Goal: Task Accomplishment & Management: Complete application form

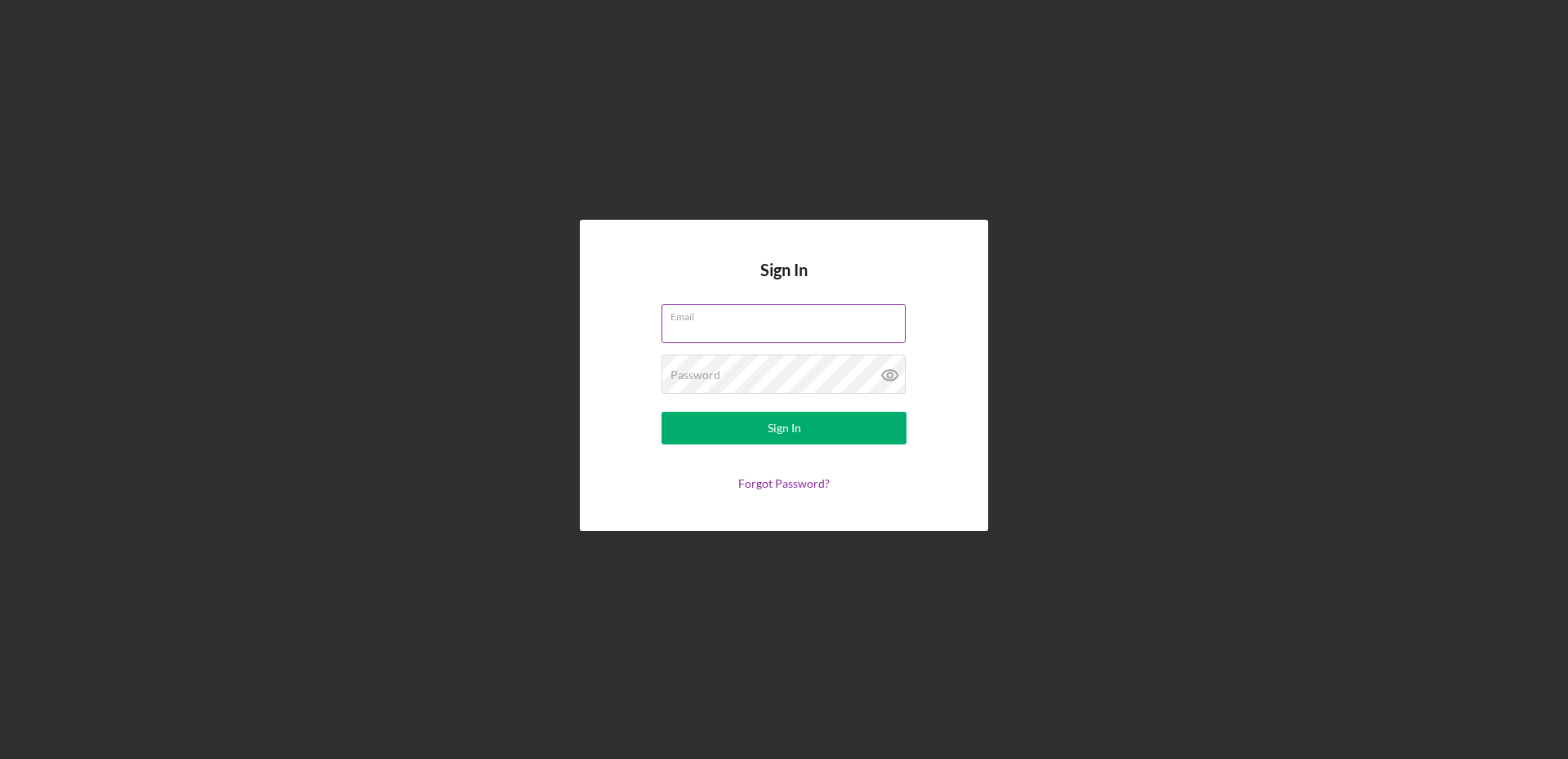
click at [721, 326] on input "Email" at bounding box center [784, 323] width 244 height 39
type input "[PERSON_NAME][EMAIL_ADDRESS][DOMAIN_NAME]"
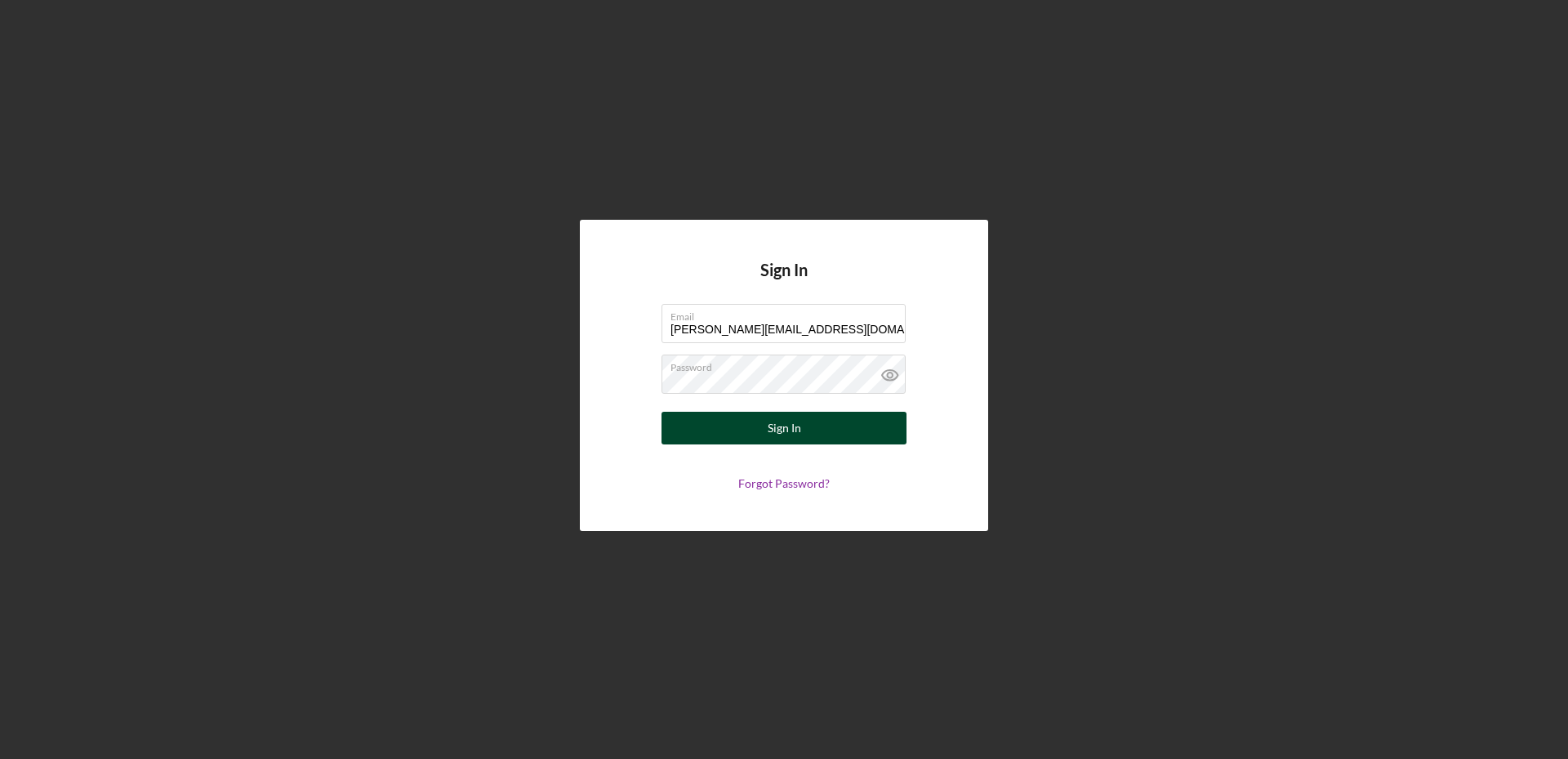
click at [776, 427] on div "Sign In" at bounding box center [784, 428] width 34 height 33
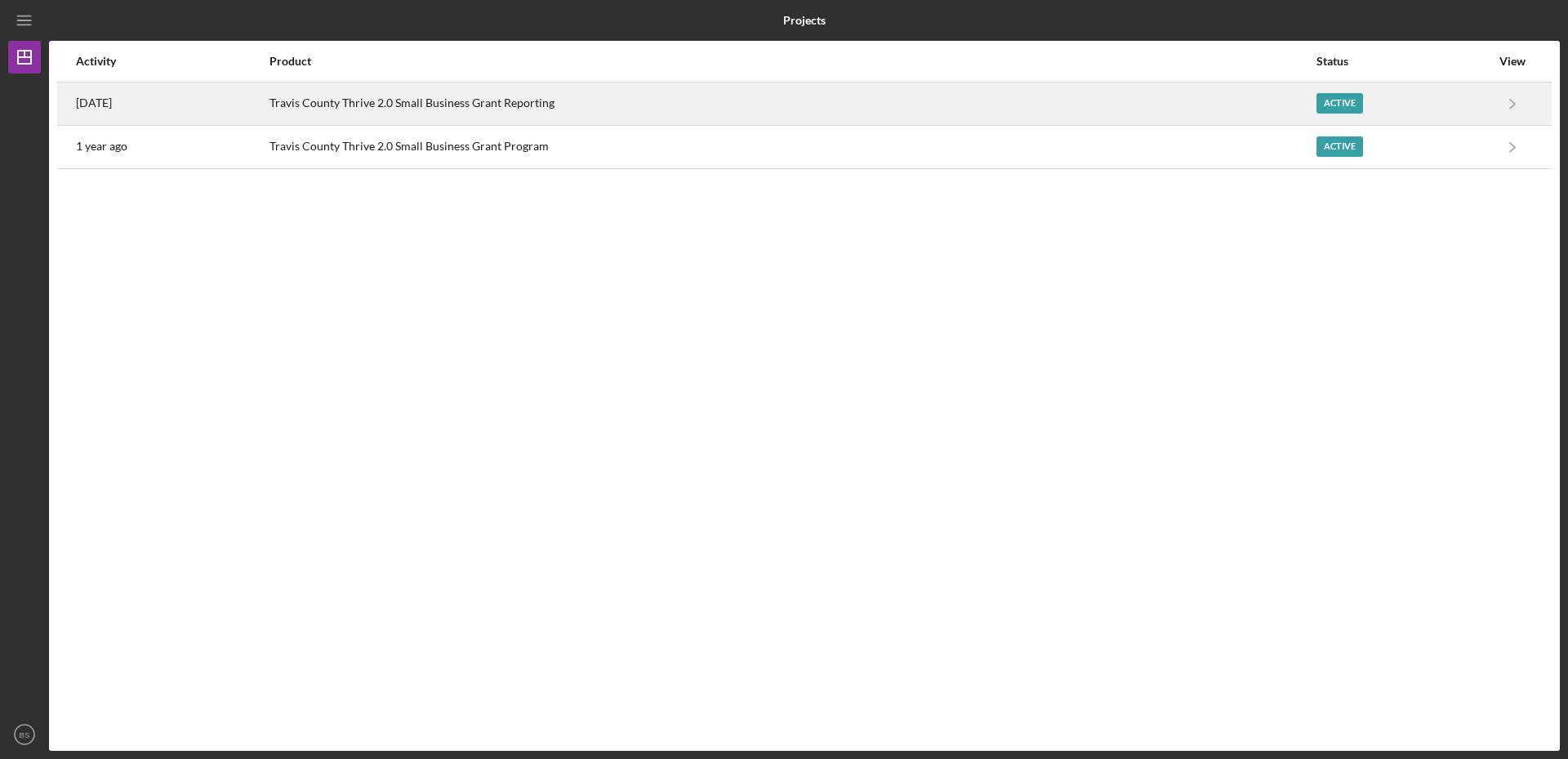
click at [434, 99] on div "Travis County Thrive 2.0 Small Business Grant Reporting" at bounding box center [791, 104] width 1045 height 40
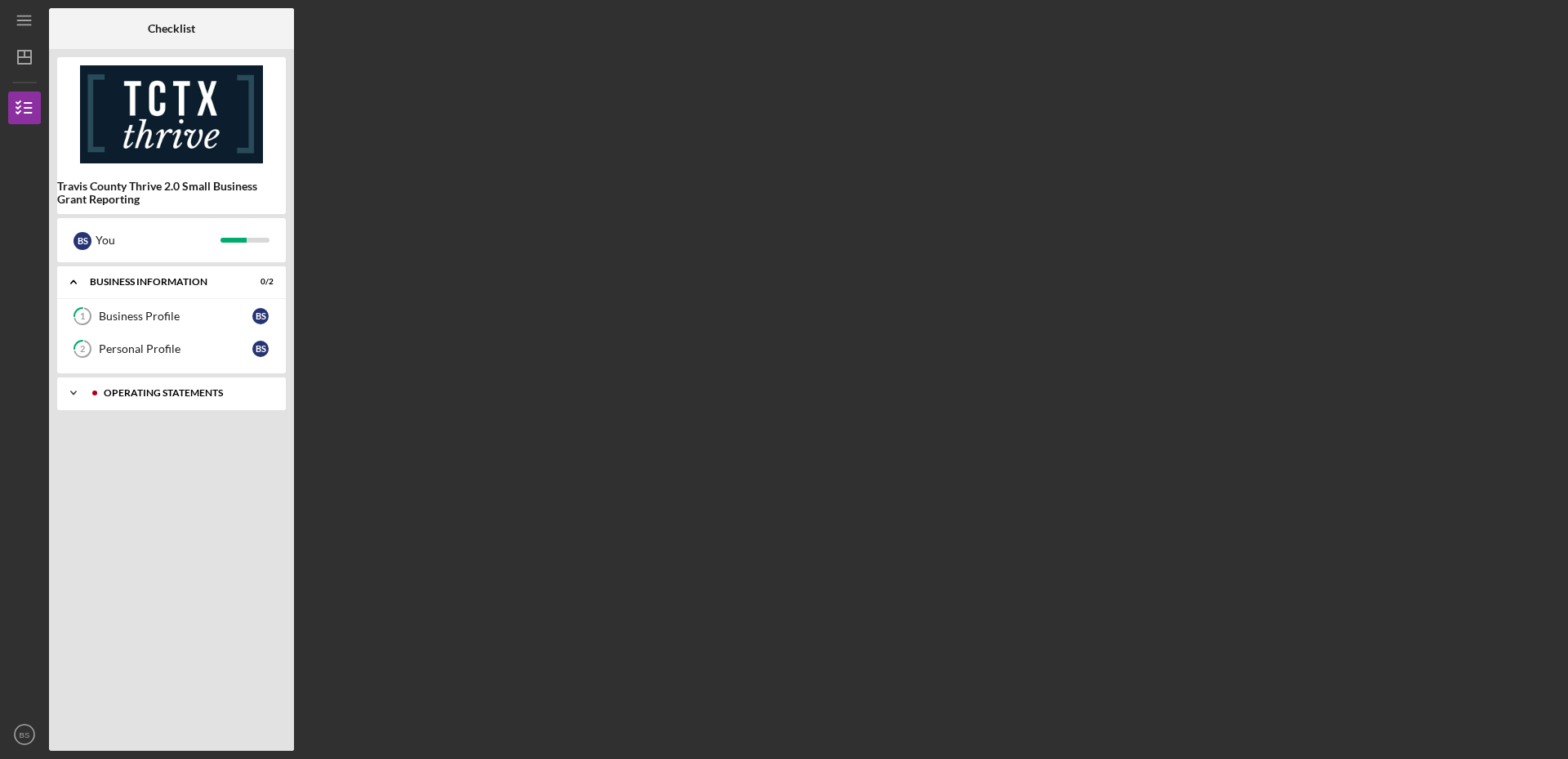
click at [196, 388] on div "Operating Statements" at bounding box center [184, 393] width 162 height 10
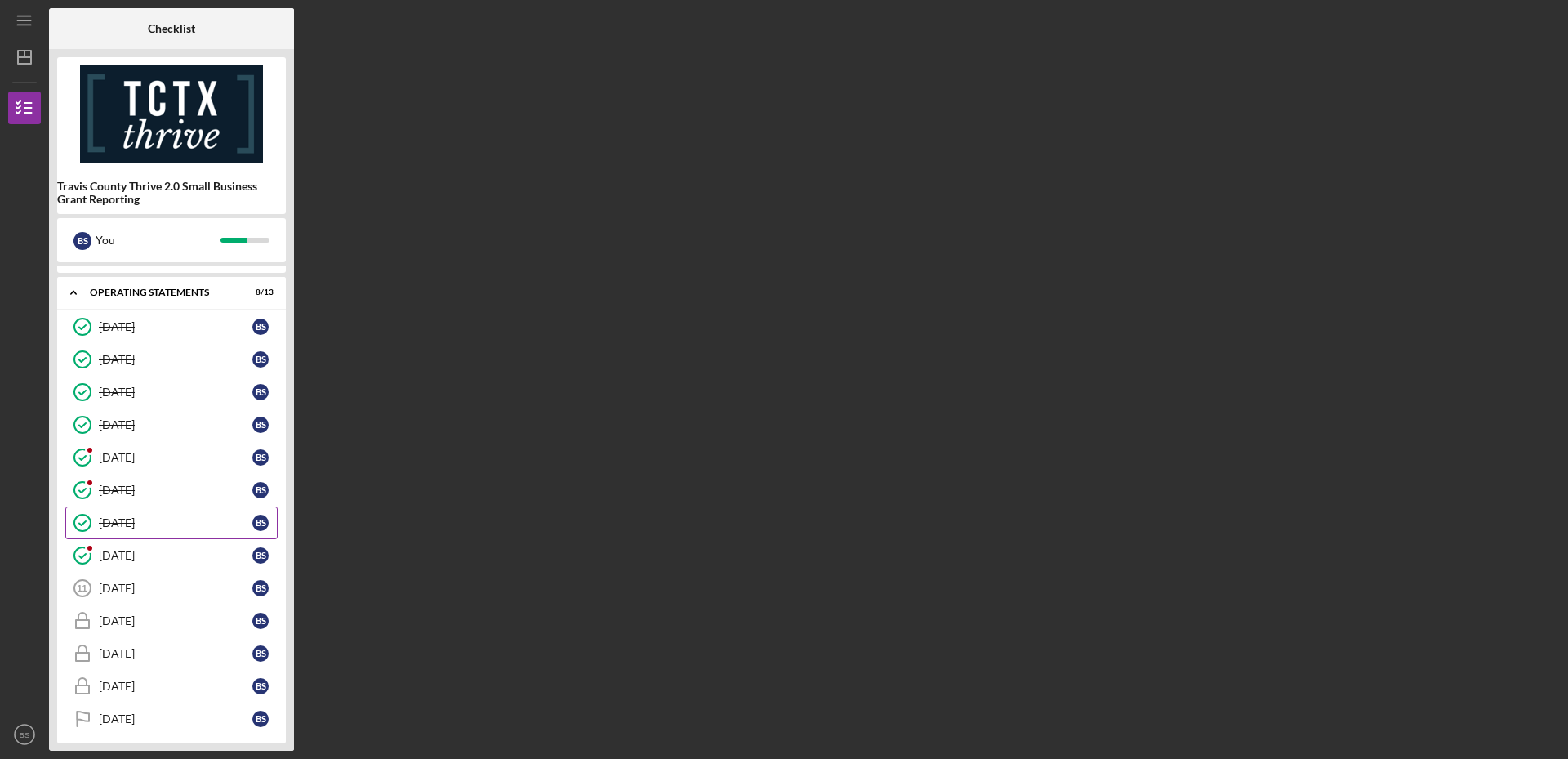
scroll to position [109, 0]
click at [164, 577] on div "[DATE]" at bounding box center [175, 579] width 154 height 13
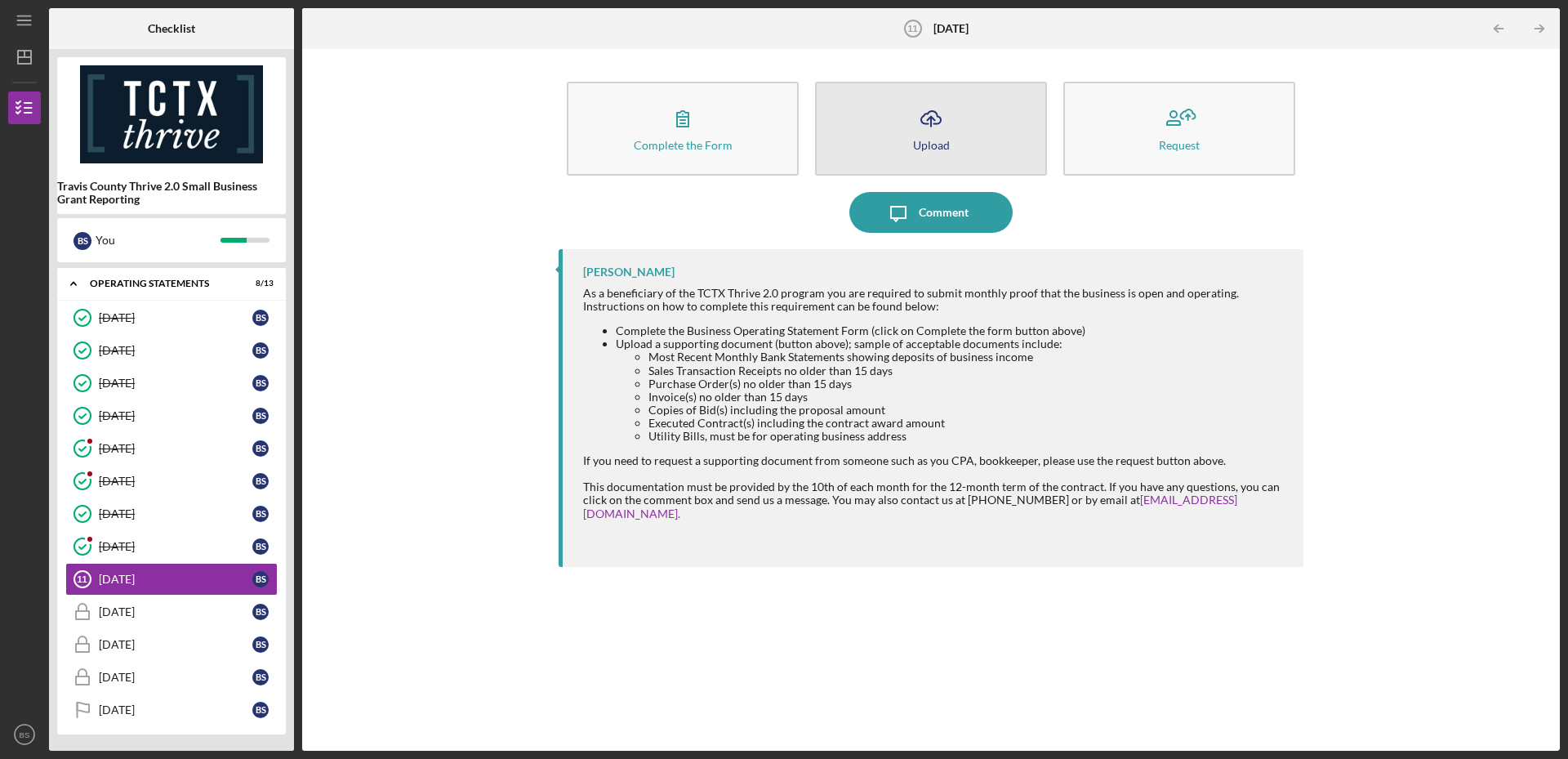
click at [935, 139] on div "Upload" at bounding box center [930, 145] width 36 height 12
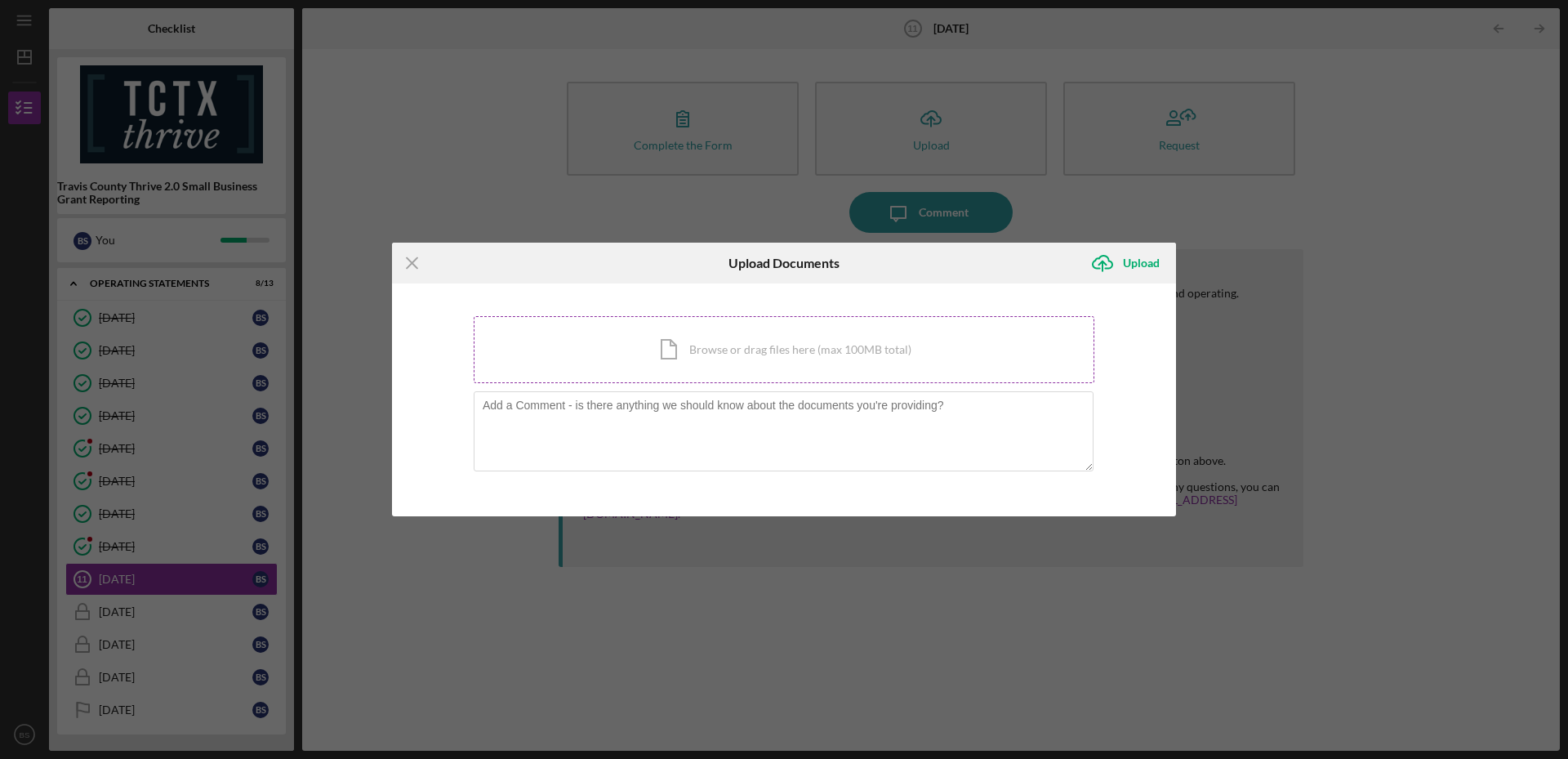
click at [750, 355] on div "Icon/Document Browse or drag files here (max 100MB total) Tap to choose files o…" at bounding box center [784, 350] width 621 height 67
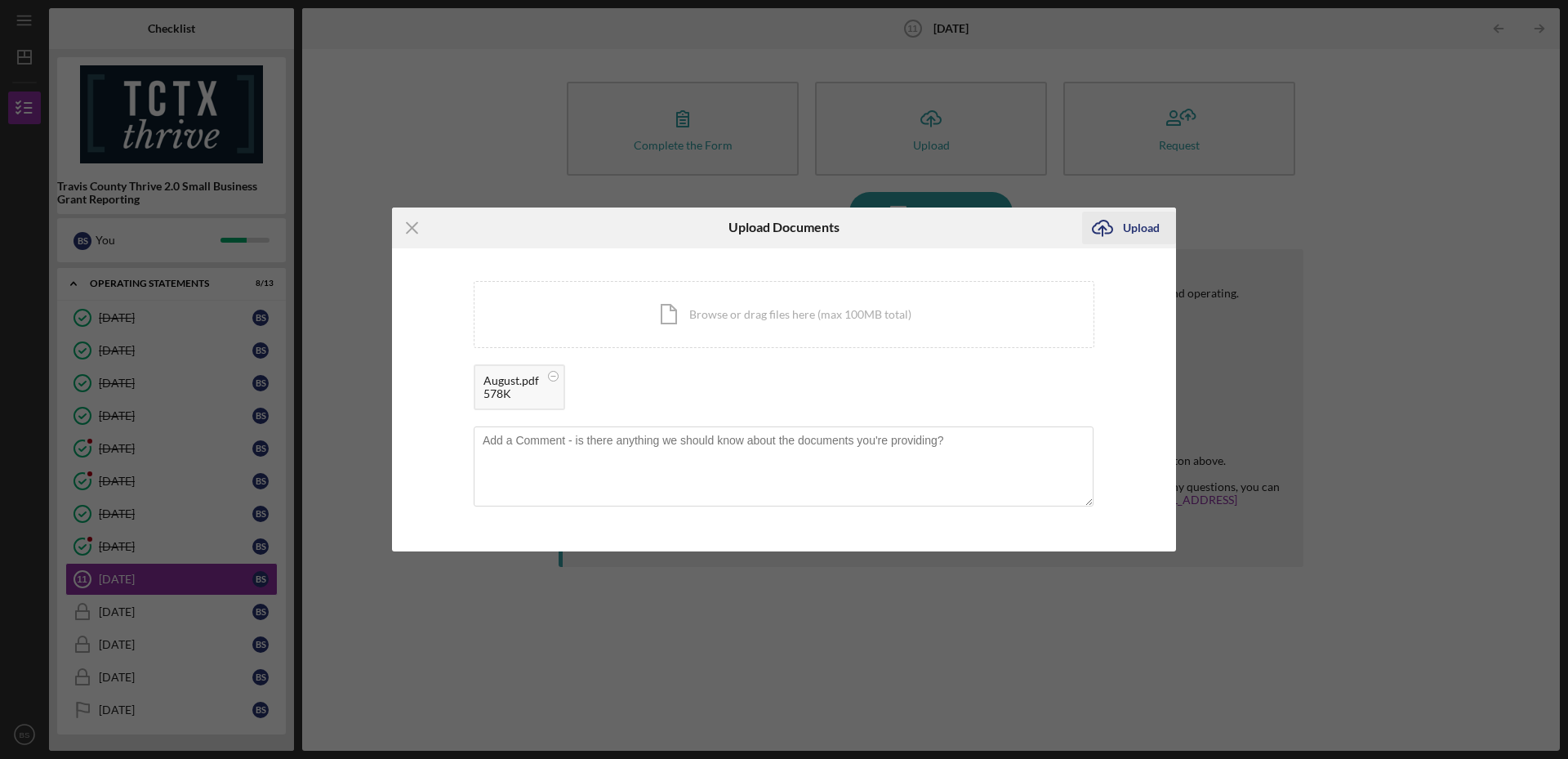
click at [1137, 226] on div "Upload" at bounding box center [1140, 228] width 36 height 33
